Goal: Transaction & Acquisition: Purchase product/service

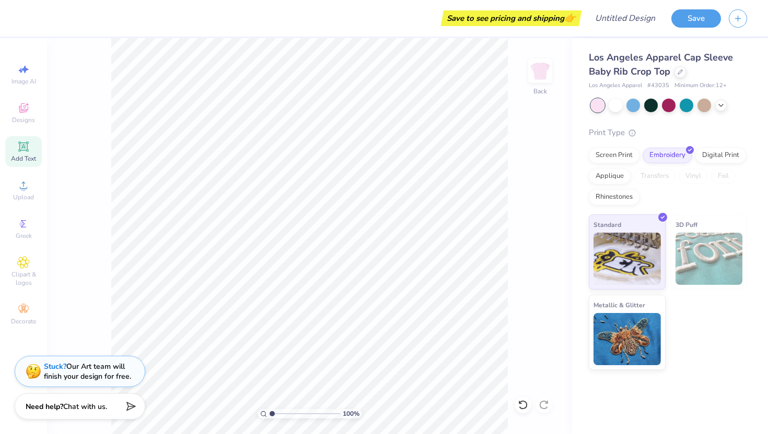
click at [22, 156] on span "Add Text" at bounding box center [23, 159] width 25 height 8
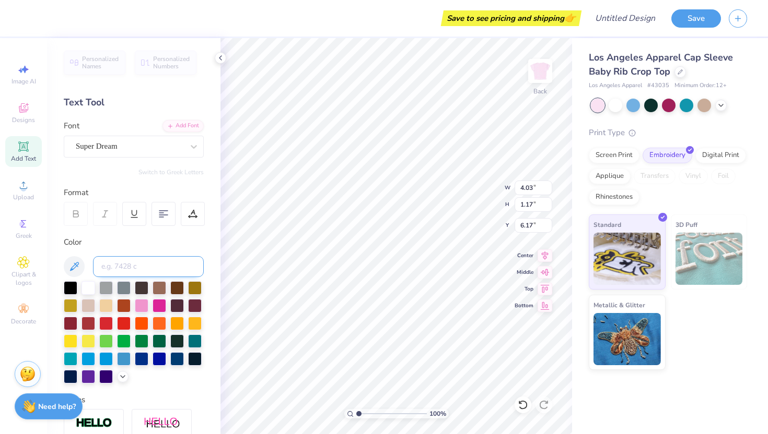
click at [143, 264] on input at bounding box center [148, 266] width 111 height 21
type input "A"
type textarea "T"
type textarea "ADPi"
click at [137, 307] on div at bounding box center [142, 305] width 14 height 14
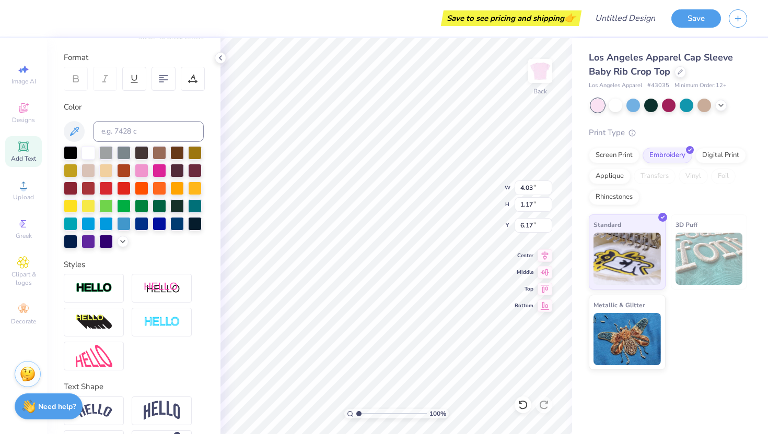
scroll to position [172, 0]
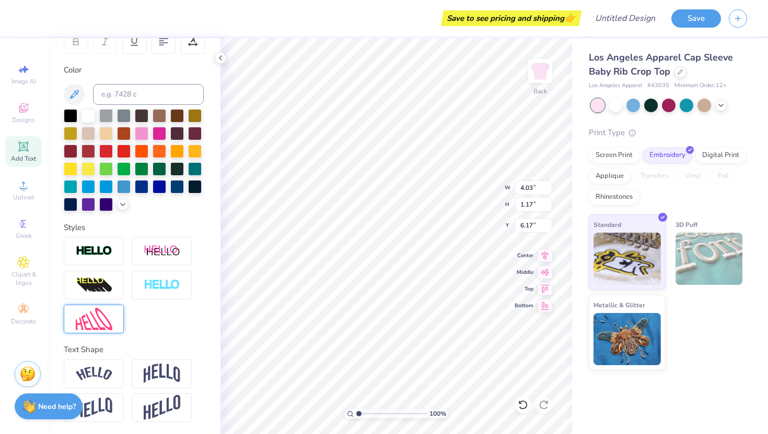
click at [107, 311] on img at bounding box center [94, 319] width 37 height 22
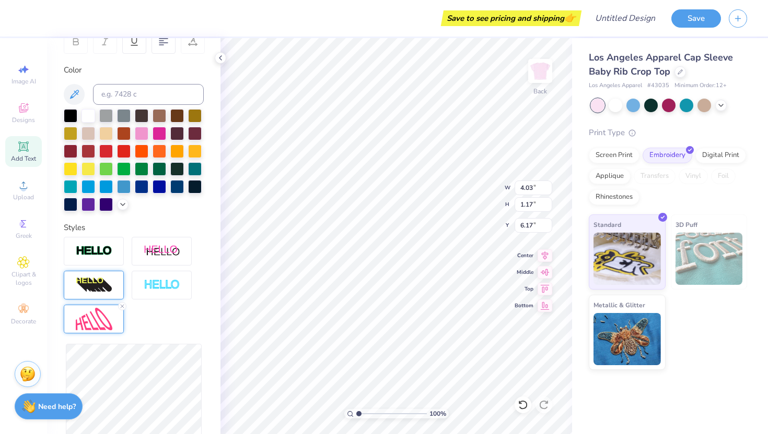
click at [110, 279] on img at bounding box center [94, 285] width 37 height 17
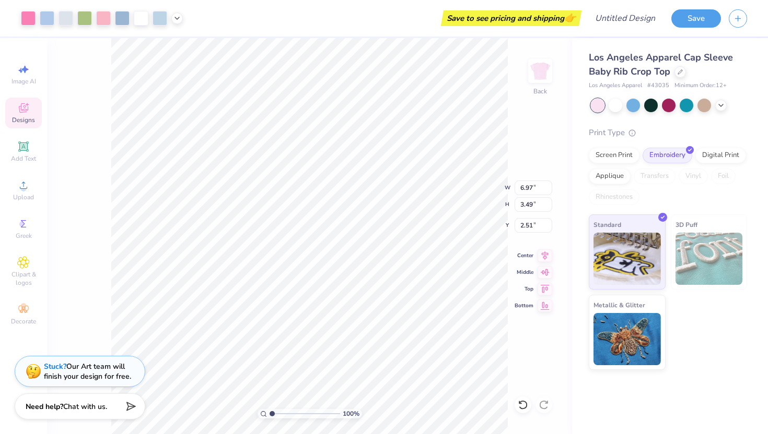
type input "2.52"
type input "6.97"
type input "3.49"
type input "2.58"
click at [24, 82] on span "Image AI" at bounding box center [23, 81] width 25 height 8
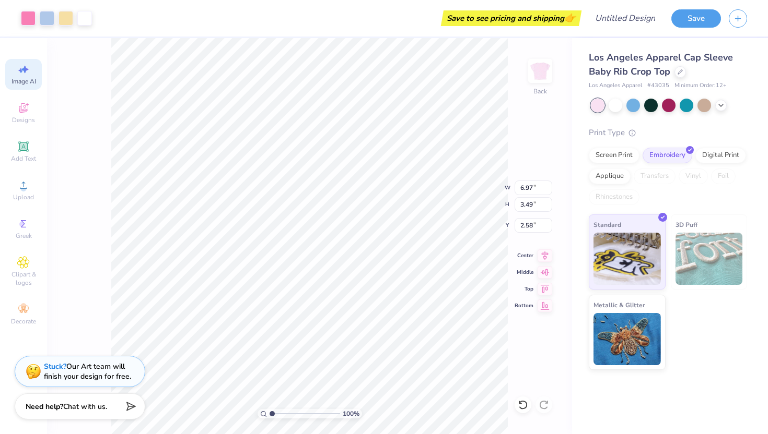
select select "4"
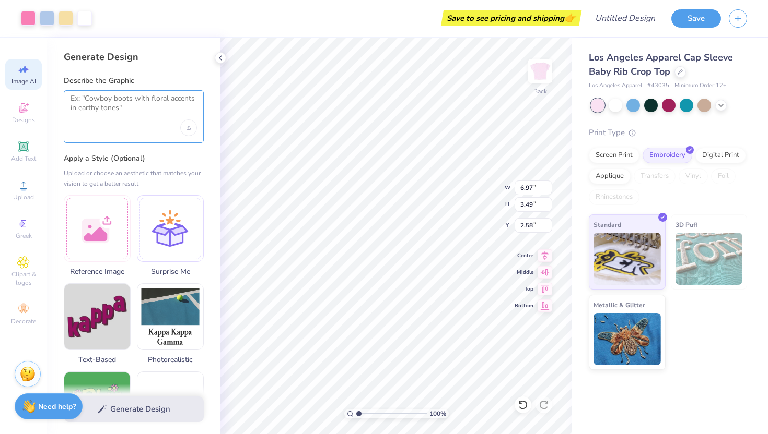
click at [128, 106] on textarea at bounding box center [133, 107] width 126 height 26
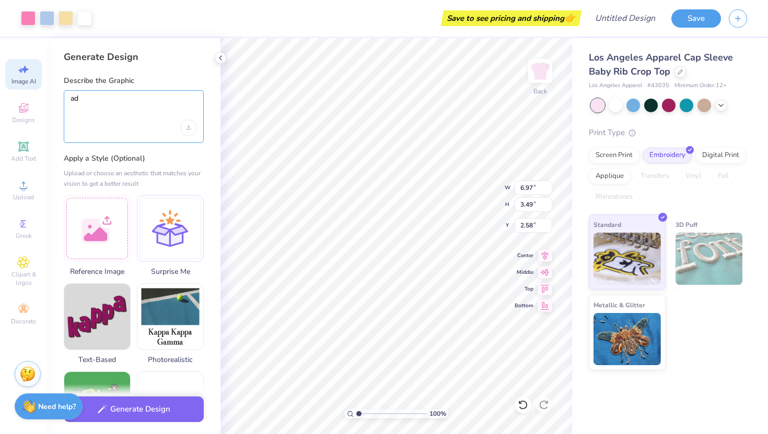
type textarea "a"
type textarea "[PERSON_NAME] sweatshirt in grey that says ADPi in azure blue"
click at [188, 128] on icon "Upload image" at bounding box center [188, 128] width 4 height 4
click at [161, 158] on label "Apply a Style (Optional)" at bounding box center [134, 159] width 140 height 10
